Goal: Information Seeking & Learning: Learn about a topic

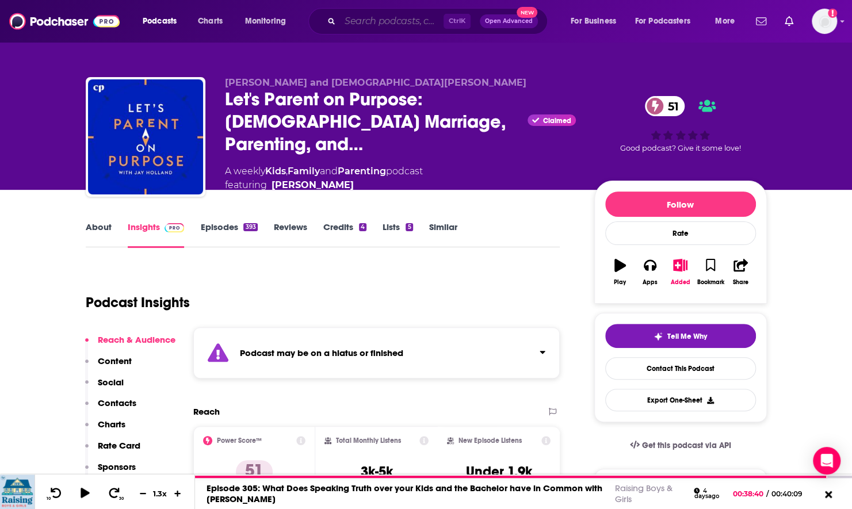
click at [351, 21] on input "Search podcasts, credits, & more..." at bounding box center [392, 21] width 104 height 18
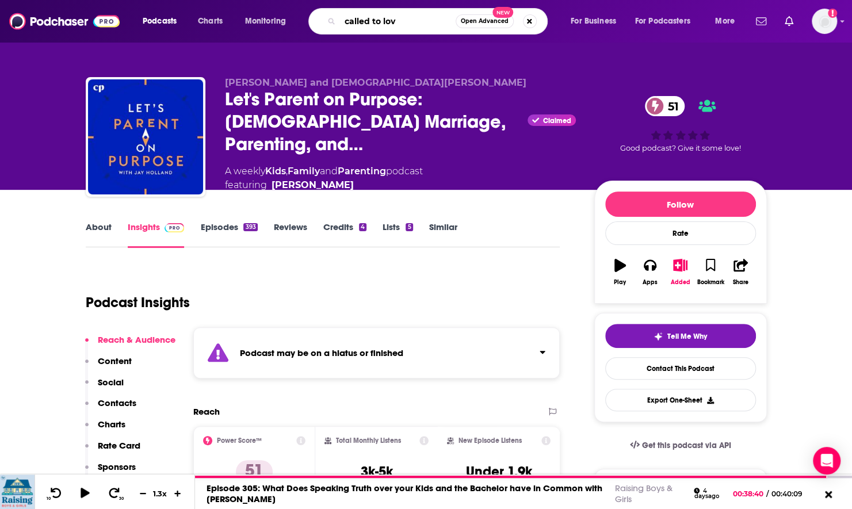
type input "called to love"
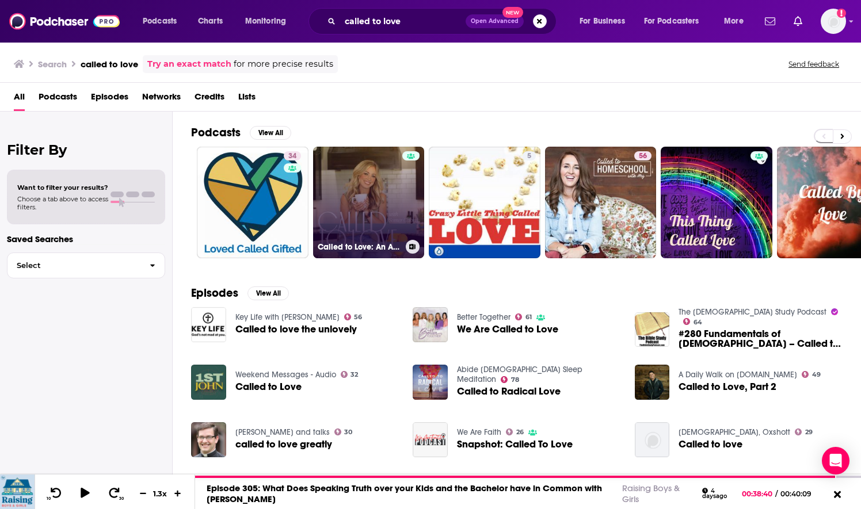
click at [349, 201] on link "Called to Love: An Adoption Podcast for [DEMOGRAPHIC_DATA] Parents - [DEMOGRAPH…" at bounding box center [369, 203] width 112 height 112
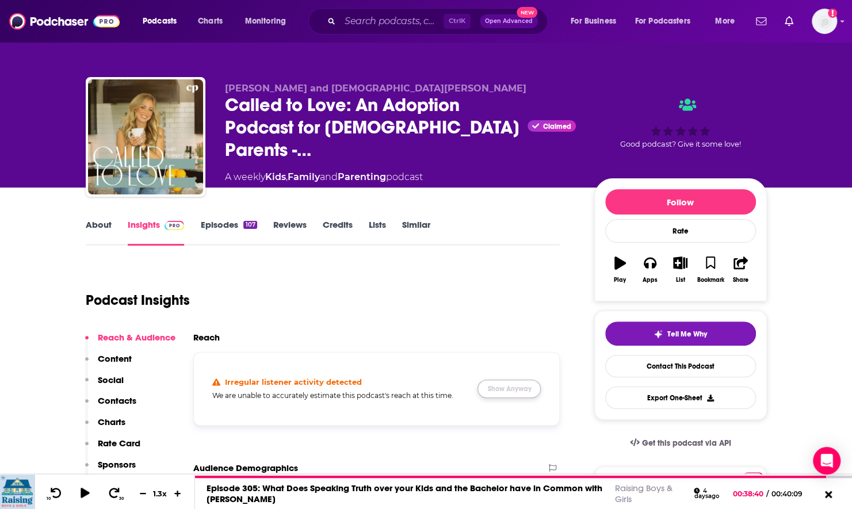
click at [504, 384] on button "Show Anyway" at bounding box center [509, 389] width 63 height 18
